Goal: Task Accomplishment & Management: Manage account settings

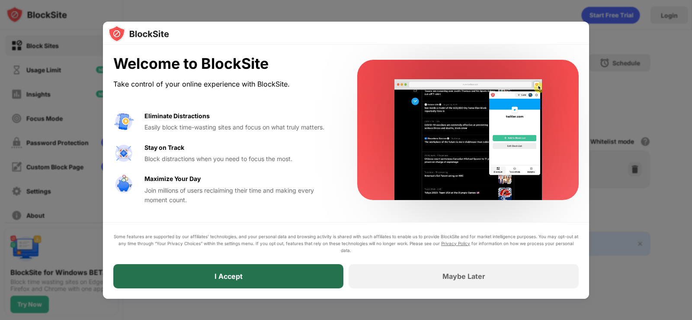
click at [208, 275] on div "I Accept" at bounding box center [228, 276] width 230 height 24
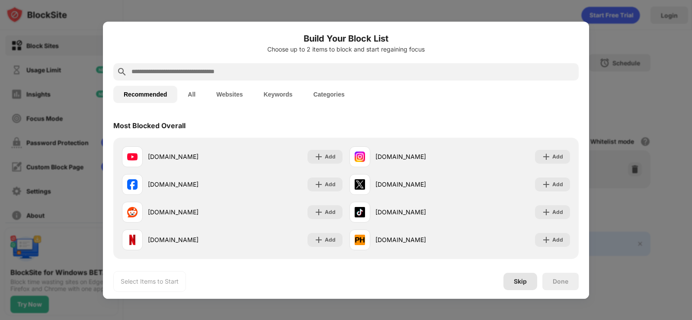
click at [516, 285] on div "Skip" at bounding box center [520, 281] width 34 height 17
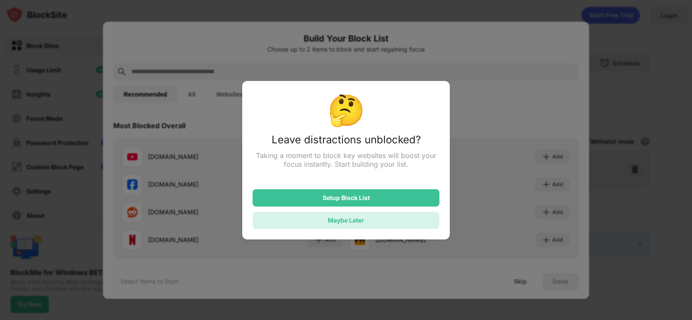
click at [335, 221] on div "Maybe Later" at bounding box center [346, 219] width 36 height 7
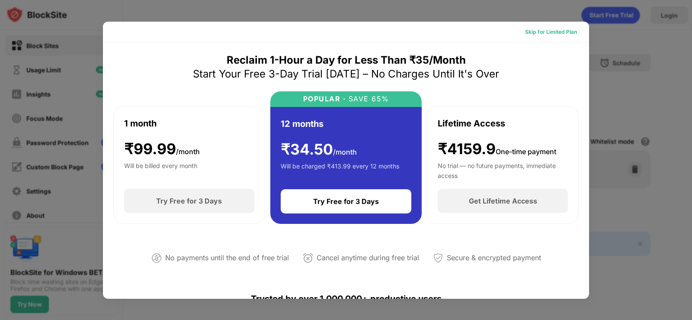
click at [550, 29] on div "Skip for Limited Plan" at bounding box center [551, 32] width 52 height 9
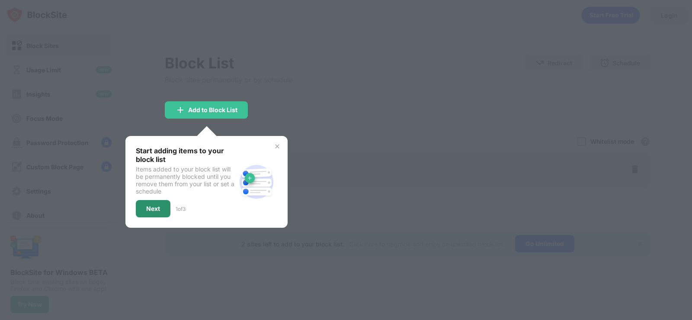
click at [161, 207] on div "Next" at bounding box center [153, 208] width 35 height 17
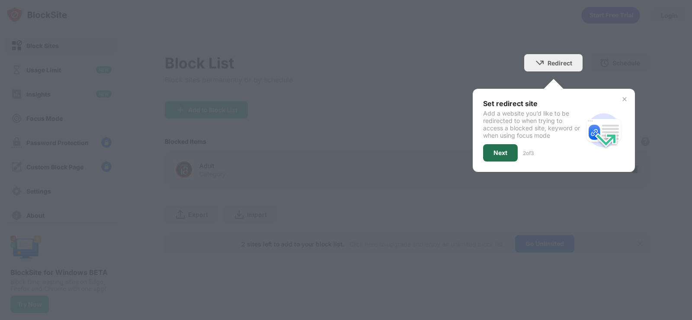
click at [504, 153] on div "Next" at bounding box center [501, 152] width 14 height 7
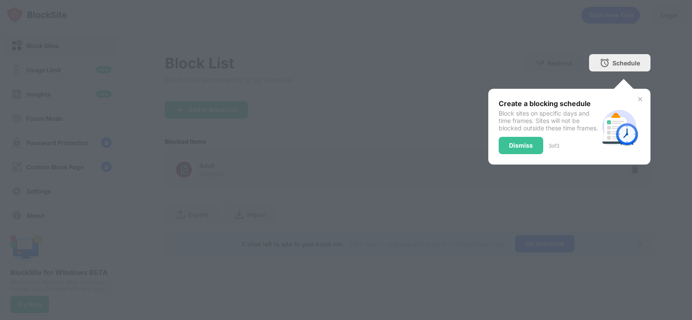
click at [503, 151] on div "Dismiss" at bounding box center [521, 145] width 45 height 17
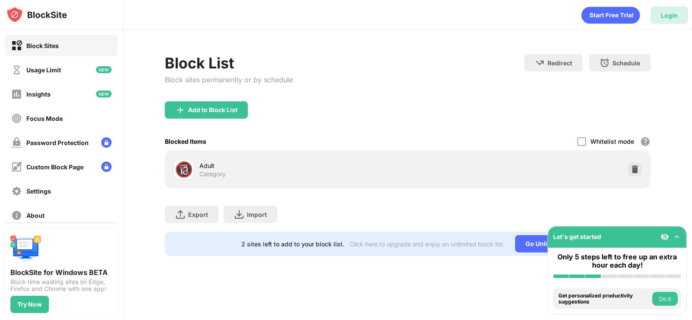
click at [673, 12] on div "Login" at bounding box center [669, 15] width 17 height 7
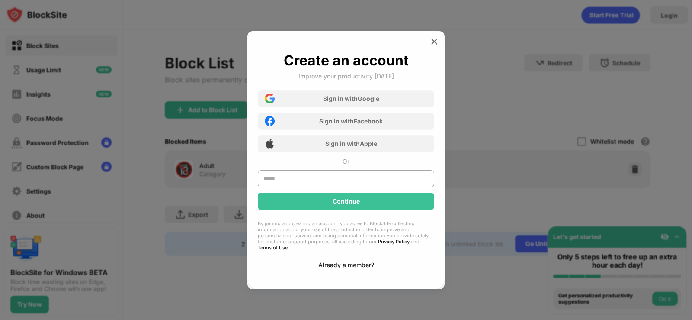
click at [337, 261] on div "Already a member?" at bounding box center [346, 264] width 56 height 7
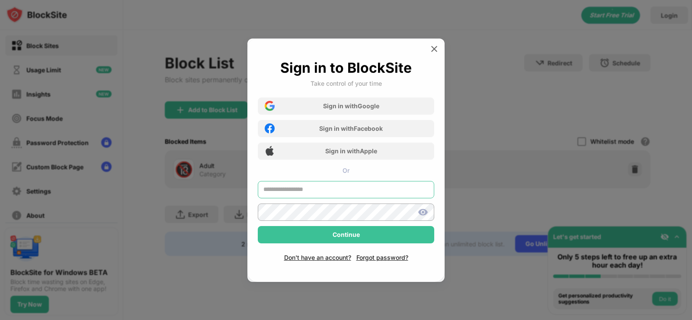
type input "**********"
click at [282, 190] on input "**********" at bounding box center [346, 189] width 176 height 17
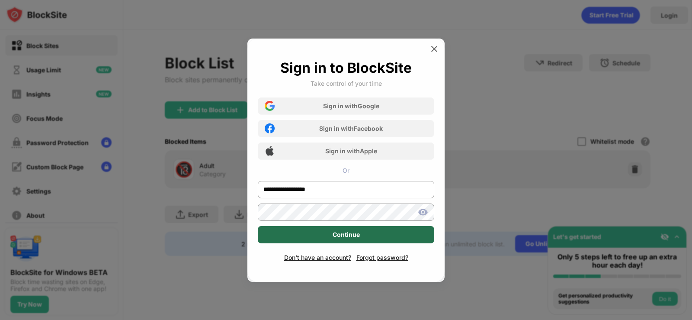
click at [414, 228] on div "Continue" at bounding box center [346, 234] width 176 height 17
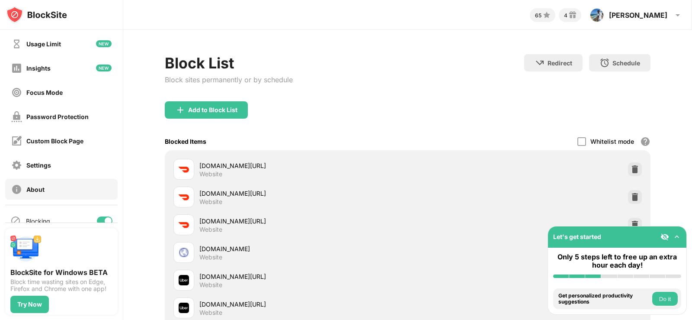
scroll to position [40, 0]
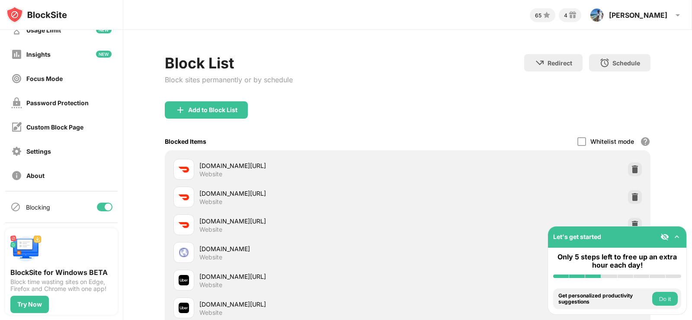
click at [98, 209] on div at bounding box center [105, 206] width 16 height 9
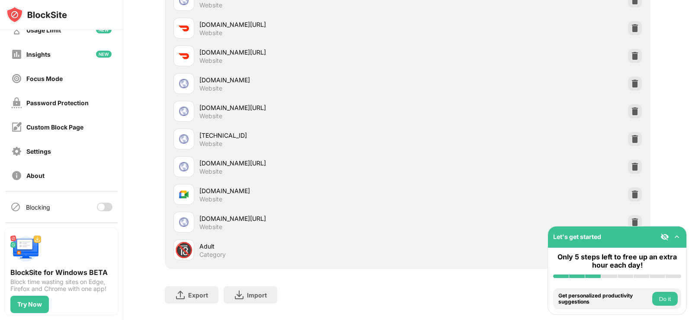
scroll to position [524, 0]
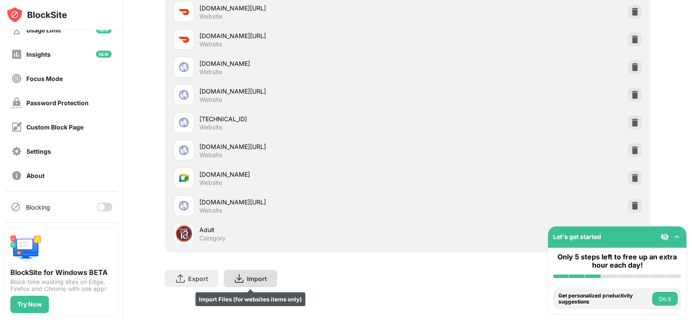
click at [248, 275] on div "Import" at bounding box center [257, 278] width 20 height 7
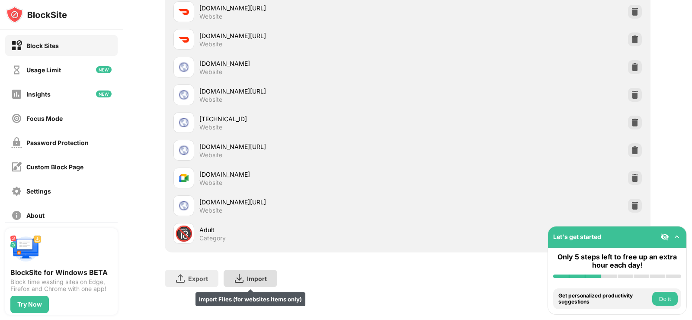
click at [257, 276] on div "Import Import Files (for websites items only)" at bounding box center [251, 277] width 54 height 17
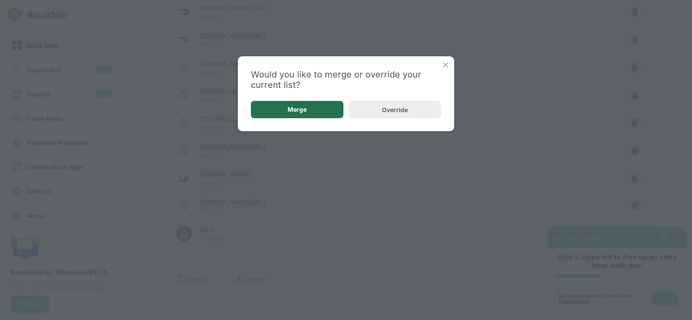
click at [303, 111] on div "Merge" at bounding box center [297, 109] width 19 height 7
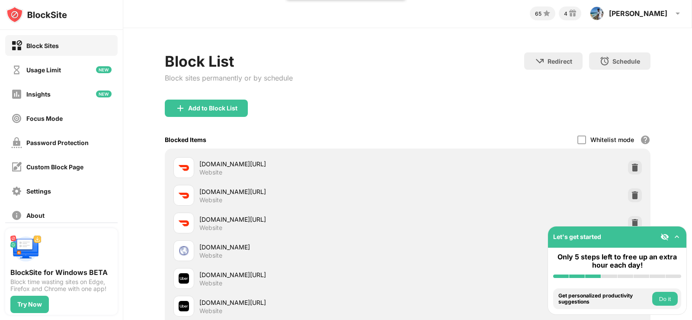
scroll to position [0, 0]
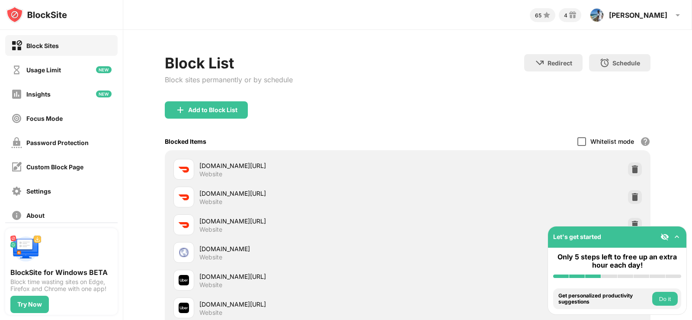
click at [577, 142] on div at bounding box center [581, 141] width 9 height 9
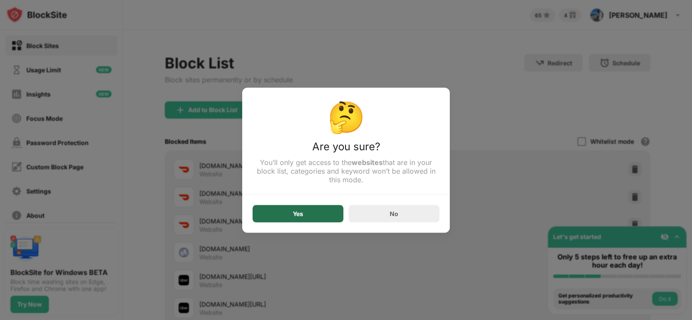
click at [324, 213] on div "Yes" at bounding box center [298, 213] width 91 height 17
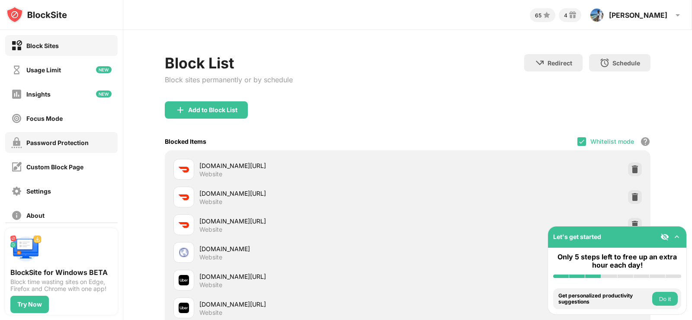
click at [51, 143] on div "Password Protection" at bounding box center [57, 142] width 62 height 7
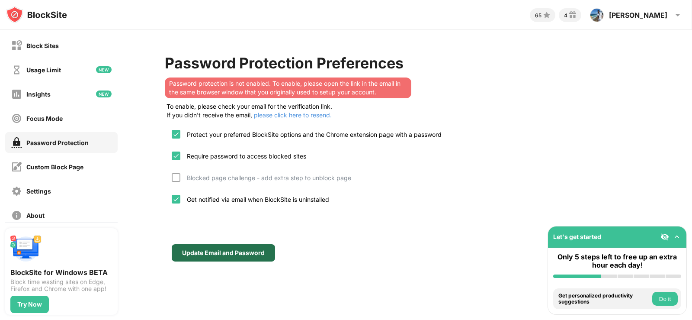
click at [212, 253] on div "Update Email and Password" at bounding box center [223, 252] width 83 height 7
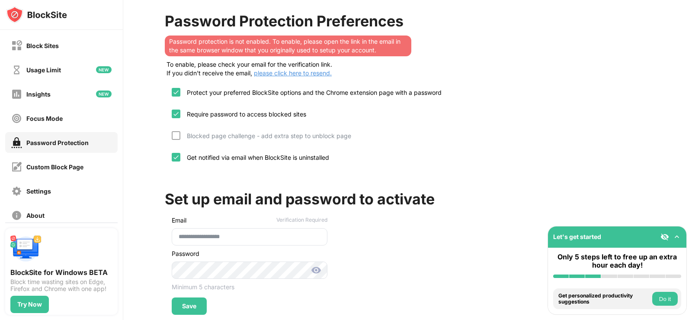
scroll to position [91, 0]
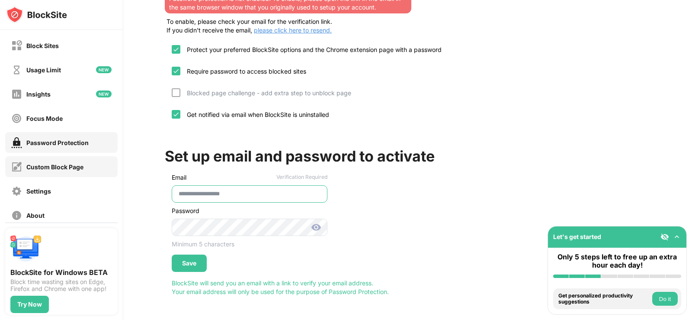
drag, startPoint x: 245, startPoint y: 185, endPoint x: 75, endPoint y: 168, distance: 170.4
click at [75, 168] on div "Block Sites Usage Limit Insights Focus Mode Password Protection Custom Block Pa…" at bounding box center [346, 160] width 692 height 320
click at [134, 215] on div "**********" at bounding box center [407, 132] width 569 height 375
click at [437, 190] on div "**********" at bounding box center [408, 213] width 486 height 164
click at [182, 254] on div "Save" at bounding box center [189, 262] width 35 height 17
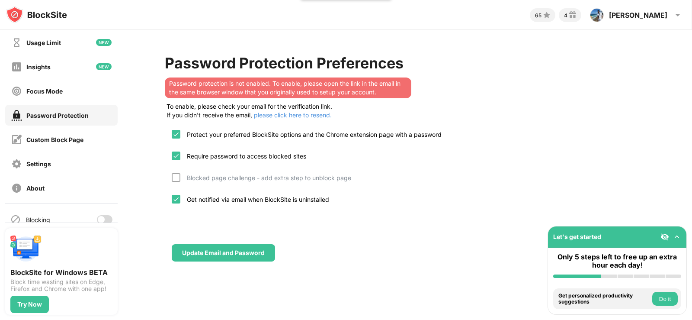
scroll to position [40, 0]
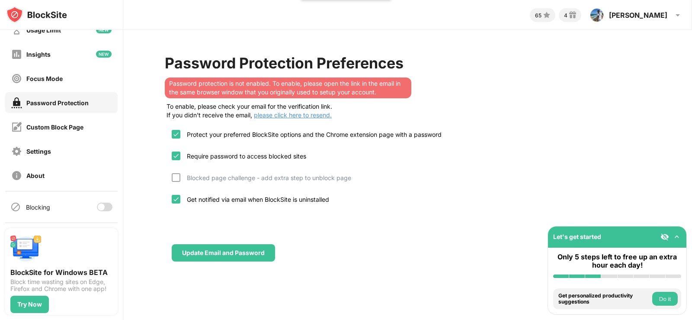
click at [98, 208] on div at bounding box center [101, 206] width 7 height 7
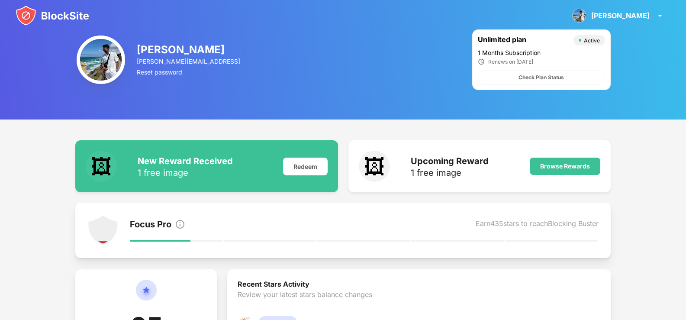
click at [48, 9] on img at bounding box center [53, 15] width 74 height 21
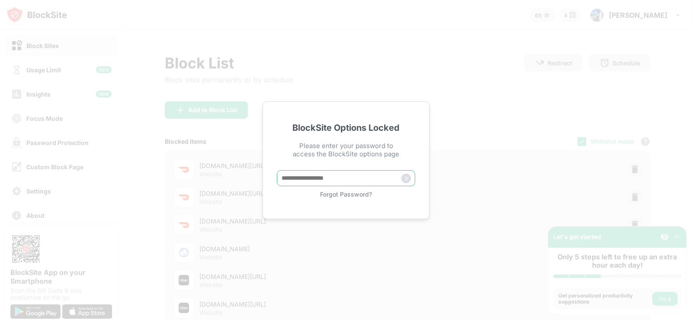
click at [332, 184] on input "text" at bounding box center [346, 178] width 138 height 16
type input "**********"
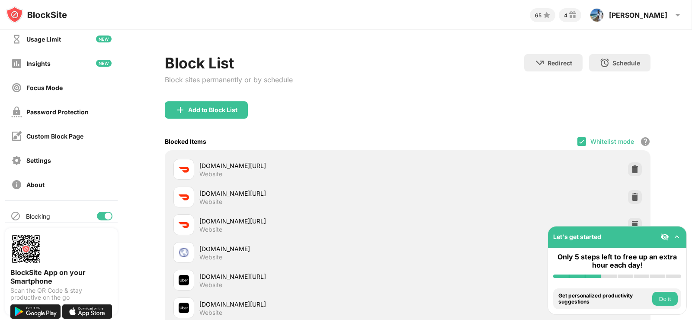
scroll to position [40, 0]
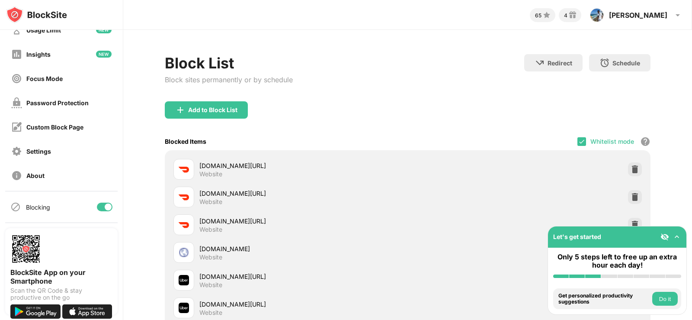
click at [97, 205] on div at bounding box center [105, 206] width 16 height 9
click at [100, 207] on div at bounding box center [105, 206] width 16 height 9
